Goal: Information Seeking & Learning: Learn about a topic

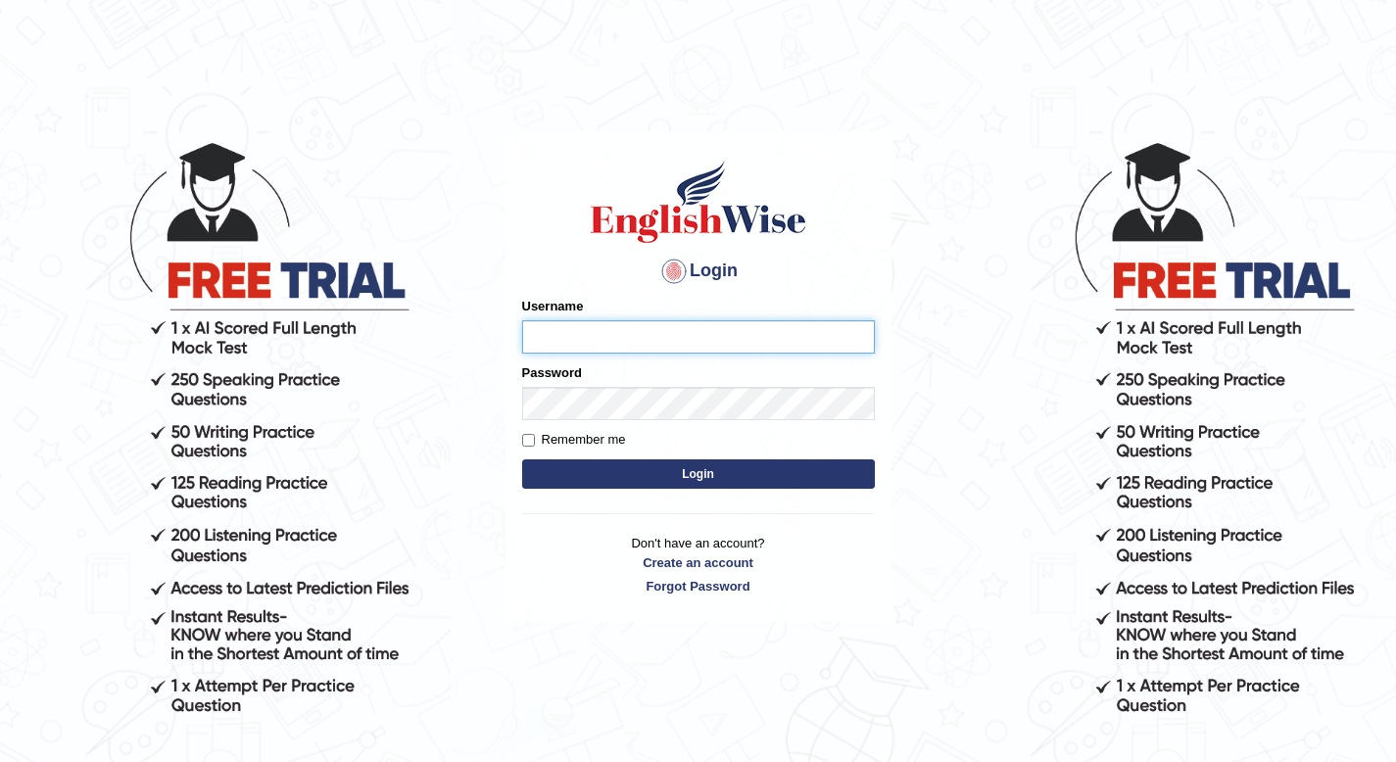
type input "cansu_parramatta"
click at [667, 476] on button "Login" at bounding box center [698, 474] width 353 height 29
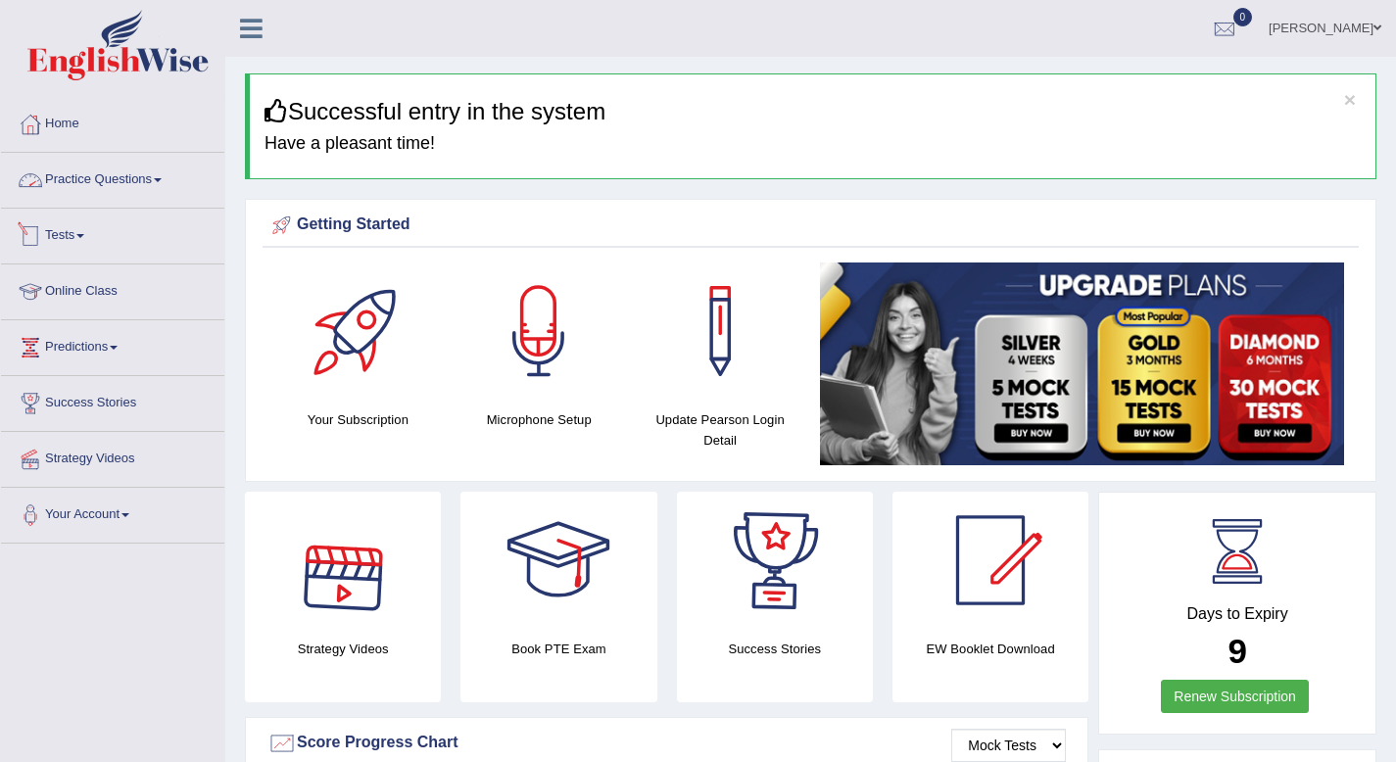
click at [158, 176] on link "Practice Questions" at bounding box center [112, 177] width 223 height 49
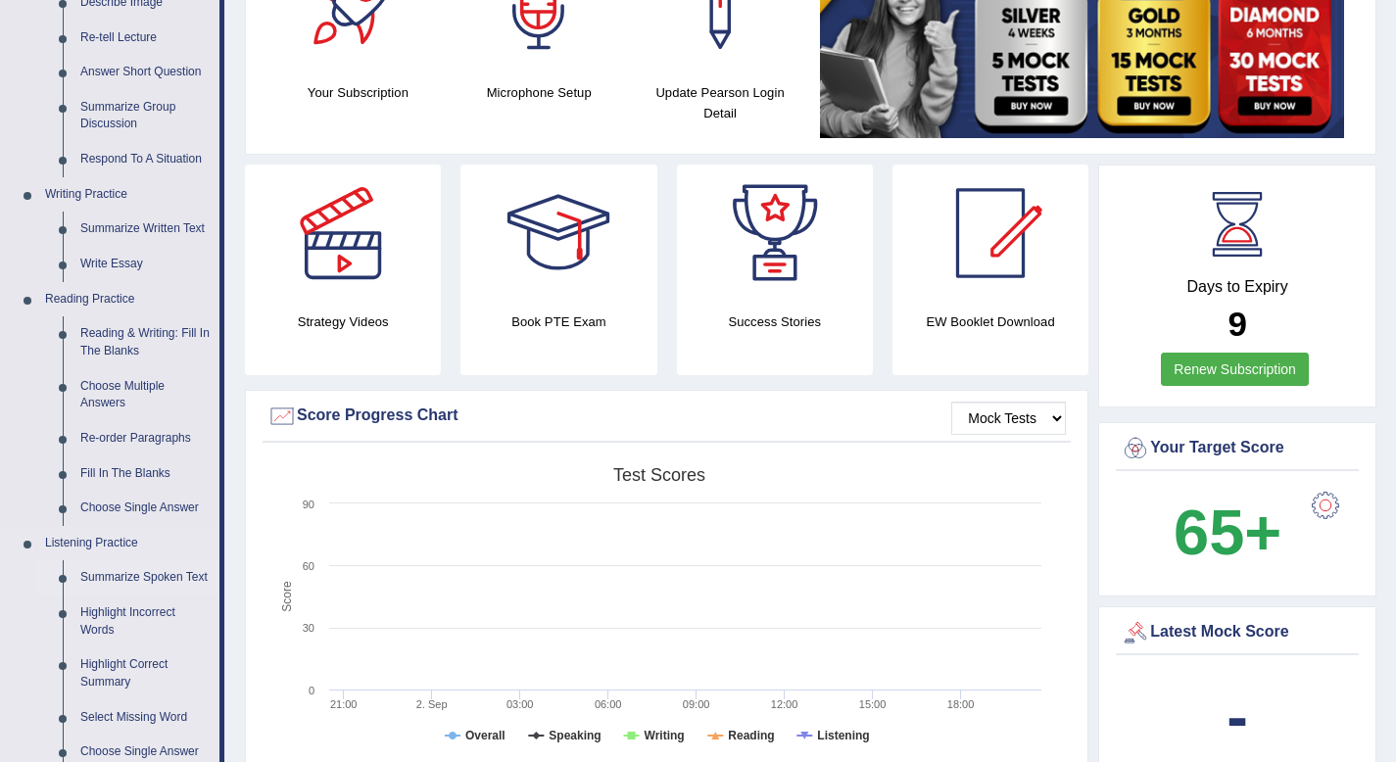
scroll to position [327, 0]
click at [122, 267] on link "Write Essay" at bounding box center [146, 264] width 148 height 35
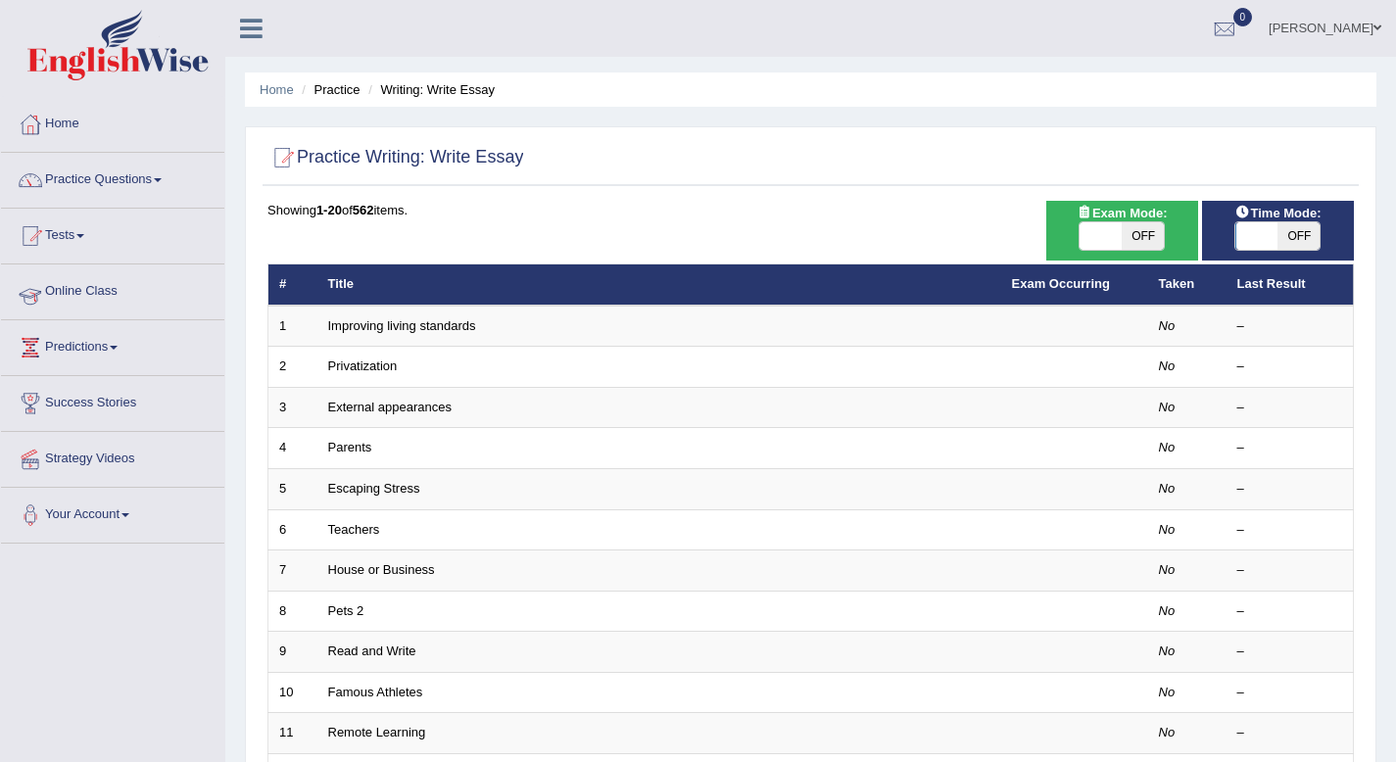
click at [115, 274] on link "Online Class" at bounding box center [112, 289] width 223 height 49
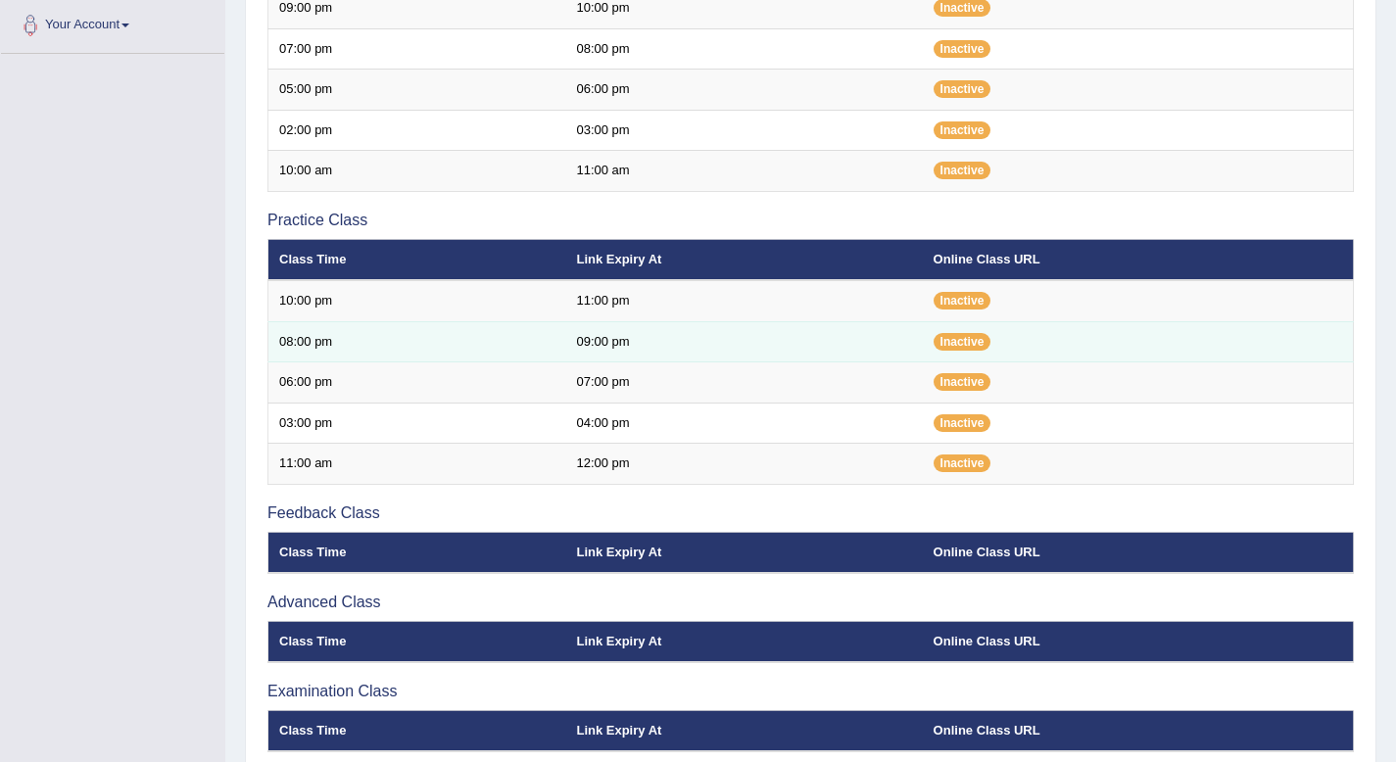
scroll to position [149, 0]
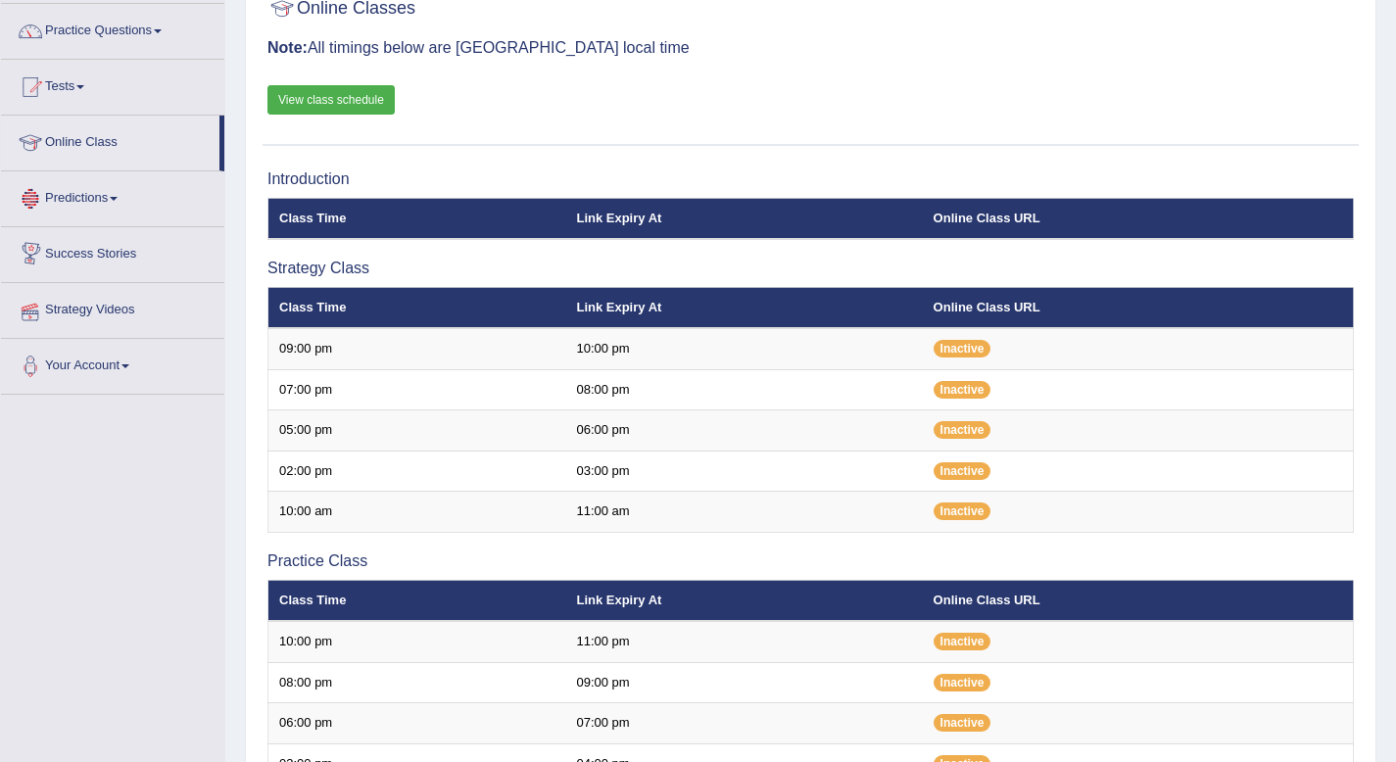
click at [114, 306] on link "Strategy Videos" at bounding box center [112, 307] width 223 height 49
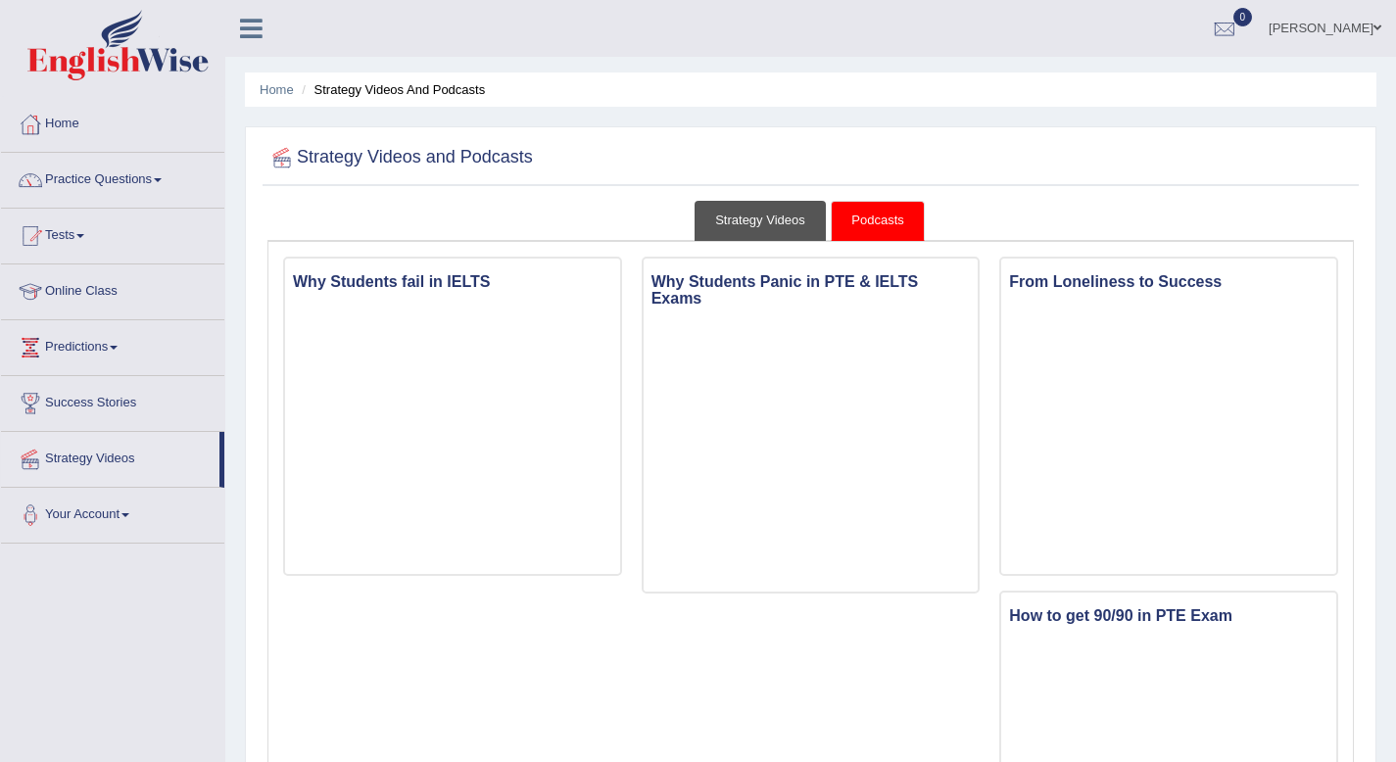
click at [774, 219] on link "Strategy Videos" at bounding box center [760, 221] width 131 height 40
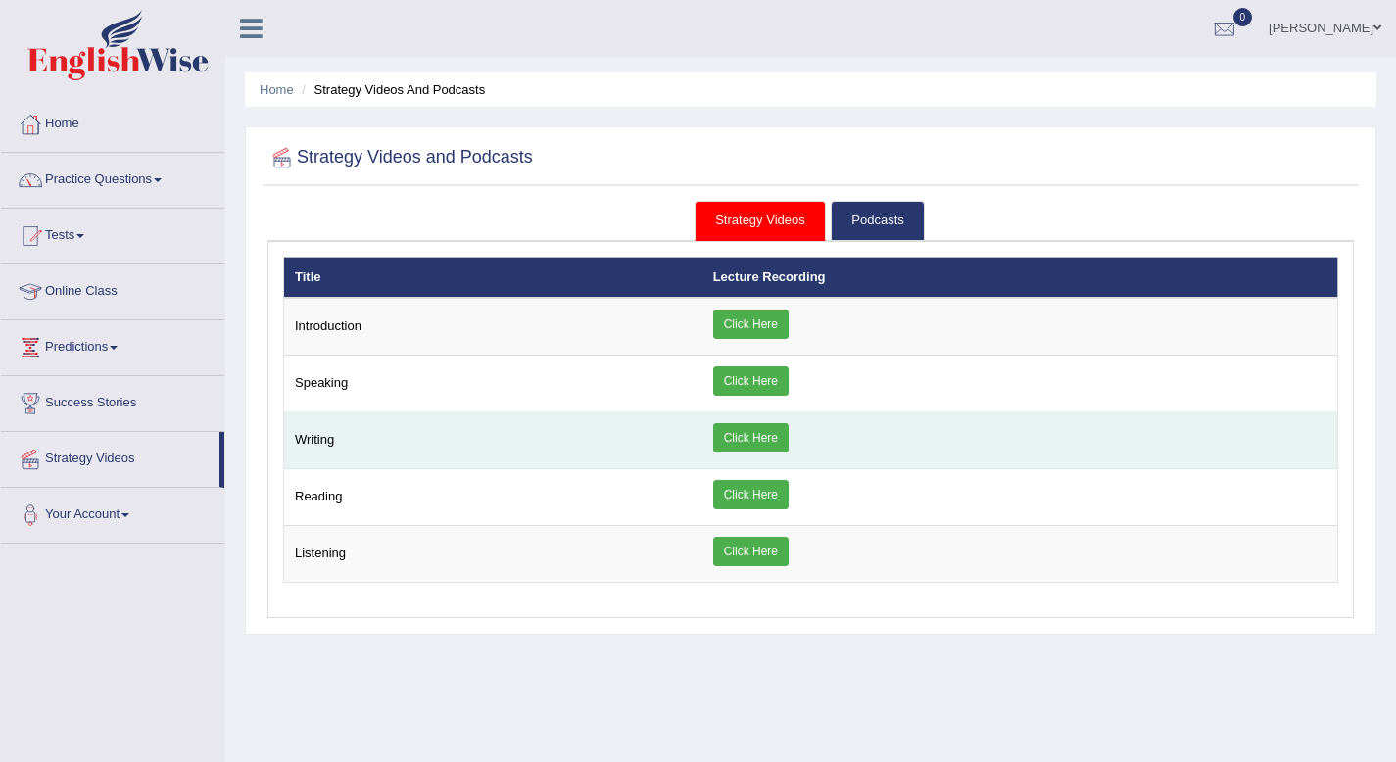
click at [761, 447] on link "Click Here" at bounding box center [750, 437] width 75 height 29
